Goal: Transaction & Acquisition: Book appointment/travel/reservation

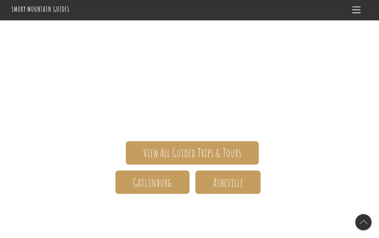
scroll to position [53, 0]
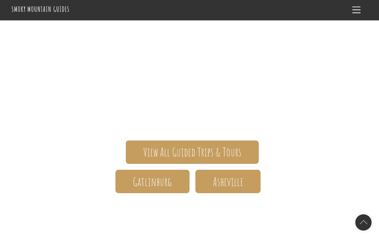
click at [147, 178] on span "Gatlinburg" at bounding box center [152, 182] width 39 height 8
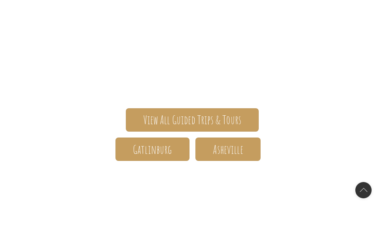
scroll to position [86, 0]
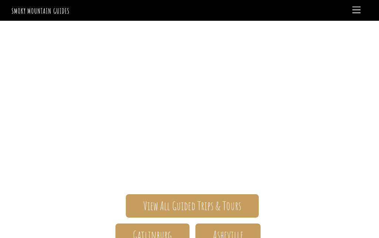
click at [360, 12] on span "Menu" at bounding box center [357, 10] width 8 height 7
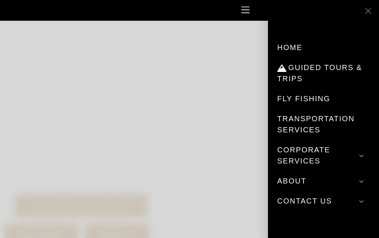
click at [339, 69] on link "Guided Tours & Trips" at bounding box center [323, 72] width 93 height 31
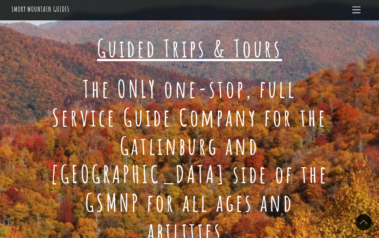
scroll to position [70, 0]
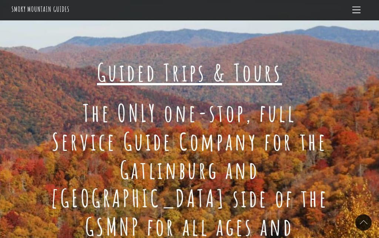
click at [361, 9] on span "Menu" at bounding box center [357, 10] width 8 height 7
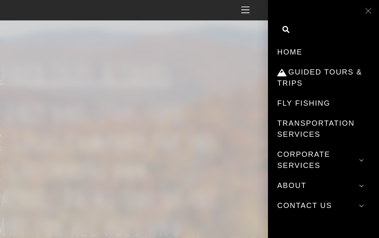
click at [327, 101] on link "Fly Fishing" at bounding box center [323, 103] width 93 height 20
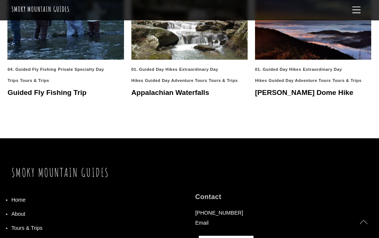
scroll to position [1201, 0]
